Goal: Information Seeking & Learning: Learn about a topic

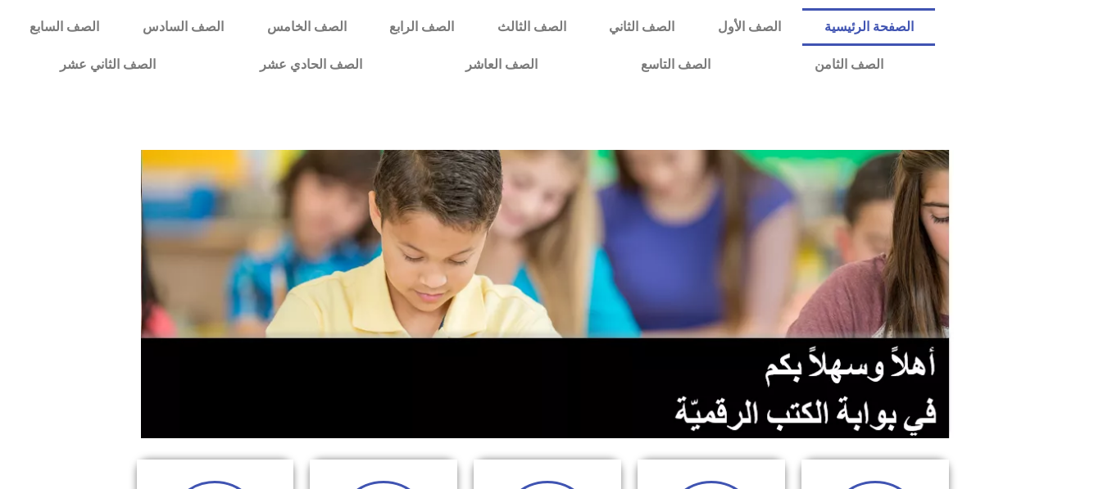
drag, startPoint x: 1105, startPoint y: 15, endPoint x: 698, endPoint y: 88, distance: 413.7
click at [698, 88] on div "الصفحة الرئيسية الصف الأول الصف الثاني الصف الثالث الصف الرابع الصف الخامس الصف…" at bounding box center [471, 46] width 943 height 92
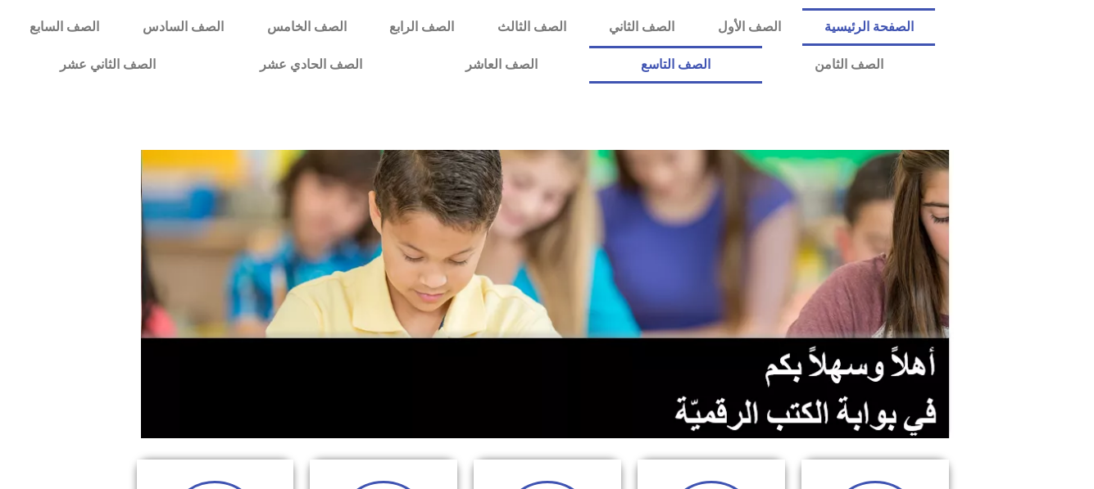
click at [589, 46] on link "الصف التاسع" at bounding box center [675, 65] width 173 height 38
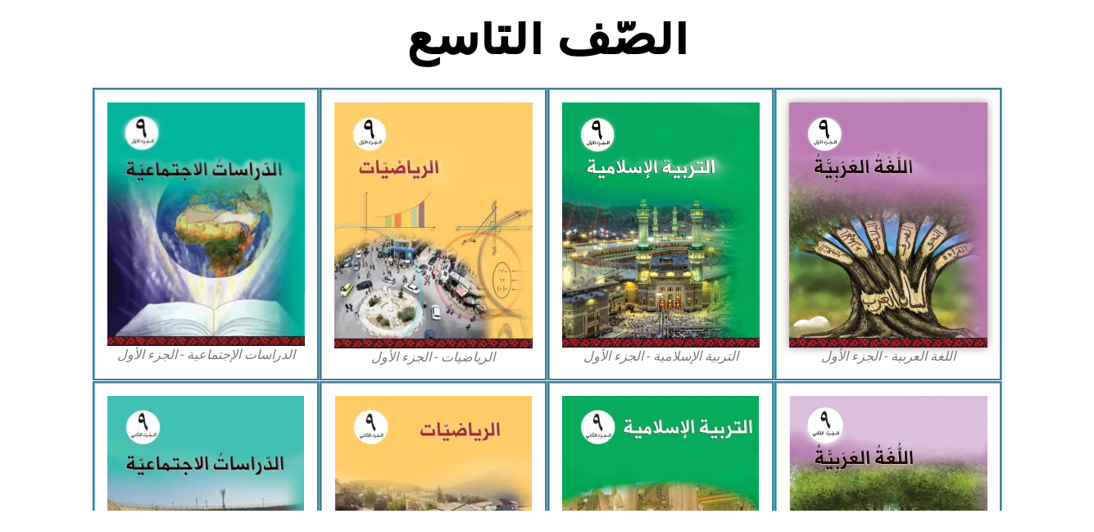
scroll to position [491, 0]
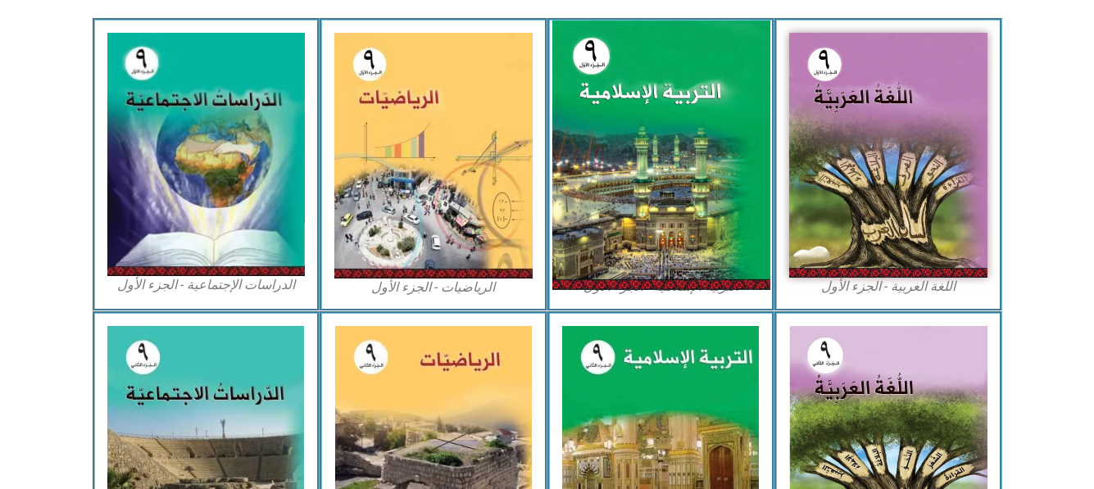
click at [640, 139] on img at bounding box center [660, 155] width 218 height 270
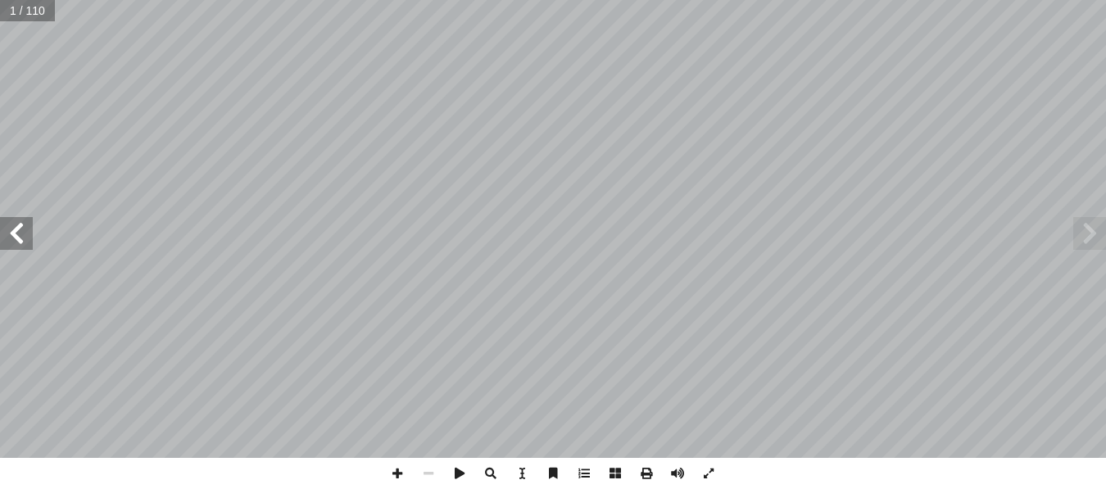
click at [14, 236] on span at bounding box center [16, 233] width 33 height 33
click at [11, 233] on span at bounding box center [16, 233] width 33 height 33
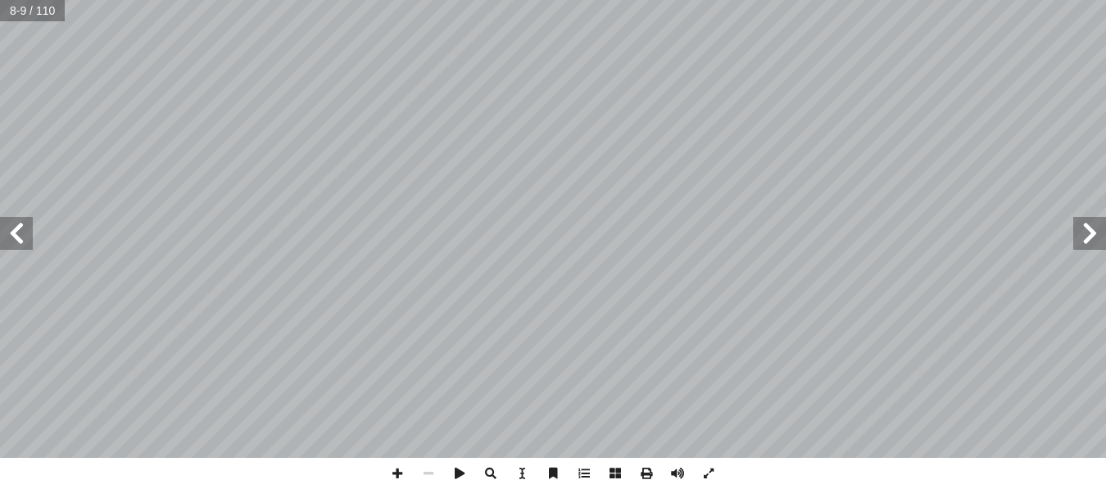
click at [11, 233] on span at bounding box center [16, 233] width 33 height 33
click at [11, 232] on span at bounding box center [16, 233] width 33 height 33
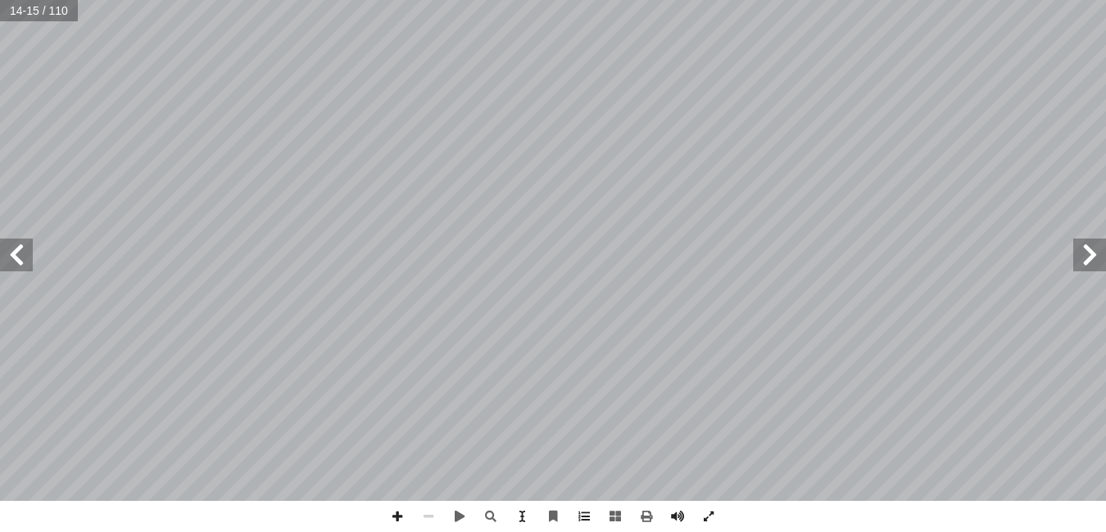
click at [17, 254] on span at bounding box center [16, 254] width 33 height 33
click at [1087, 254] on span at bounding box center [1089, 254] width 33 height 33
click at [19, 254] on span at bounding box center [16, 254] width 33 height 33
click at [1084, 265] on span at bounding box center [1089, 254] width 33 height 33
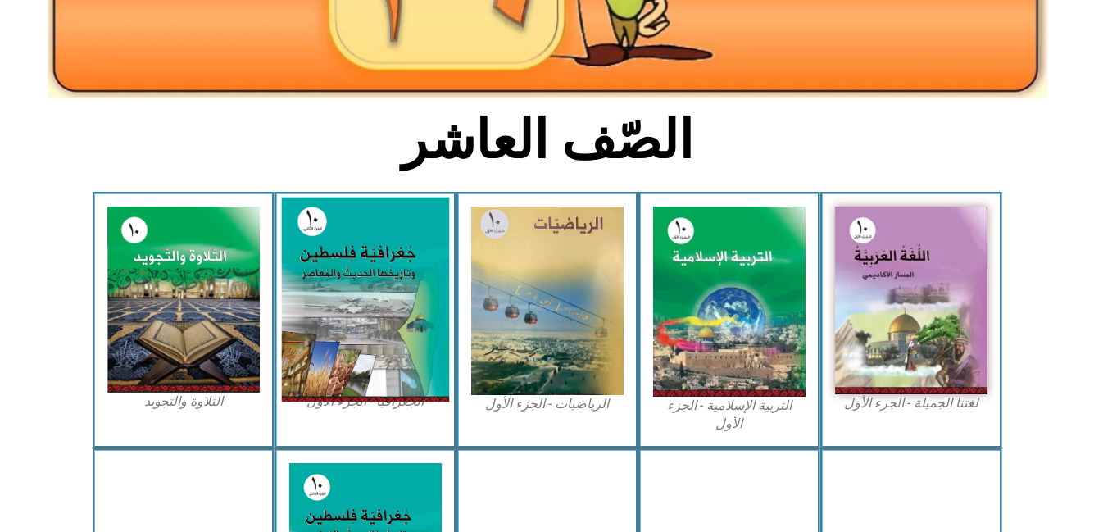
scroll to position [328, 0]
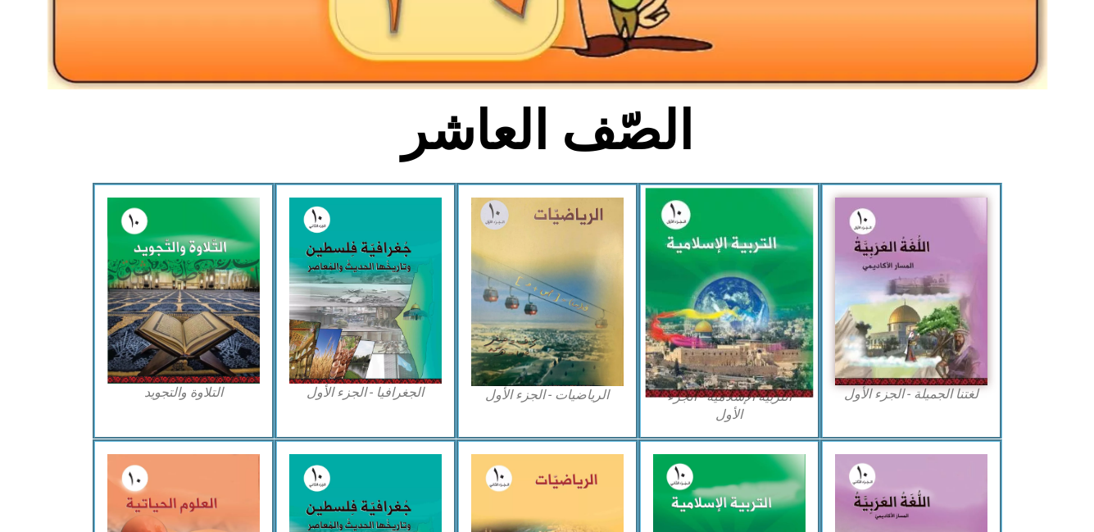
click at [699, 284] on img at bounding box center [729, 292] width 168 height 209
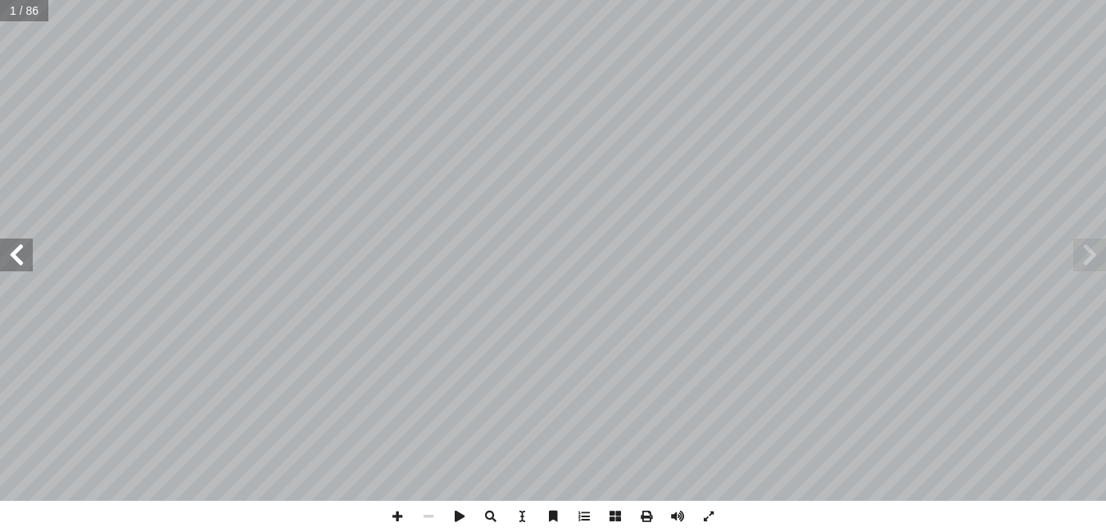
click at [23, 259] on span at bounding box center [16, 254] width 33 height 33
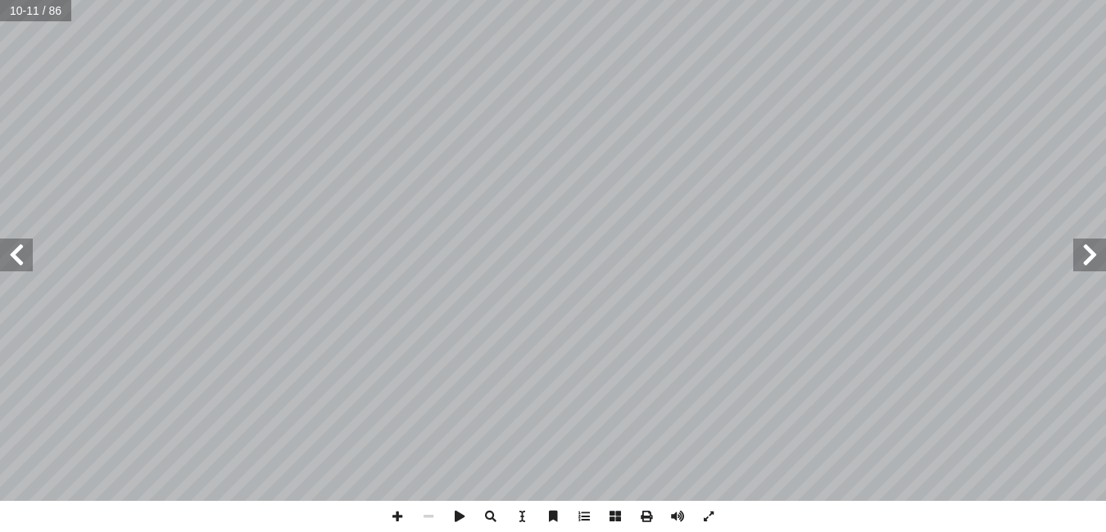
click at [23, 259] on span at bounding box center [16, 254] width 33 height 33
click at [401, 513] on span at bounding box center [397, 516] width 31 height 31
click at [433, 514] on span at bounding box center [428, 516] width 31 height 31
